Goal: Navigation & Orientation: Find specific page/section

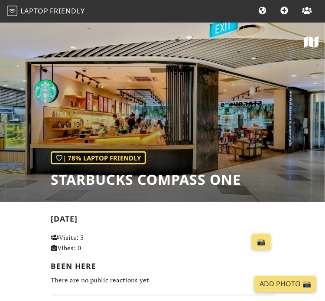
click at [52, 9] on span "Friendly" at bounding box center [67, 11] width 35 height 10
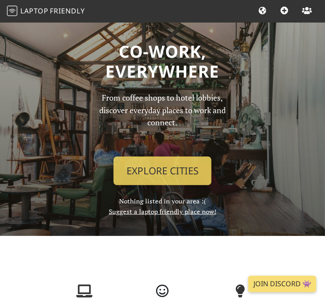
click at [264, 12] on icon at bounding box center [263, 11] width 10 height 8
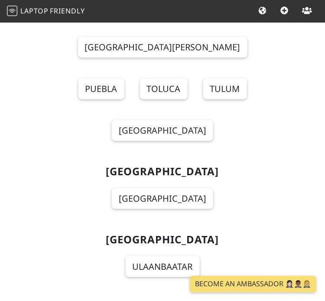
scroll to position [11567, 0]
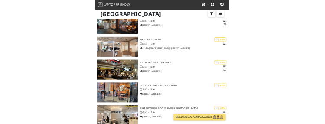
scroll to position [6406, 0]
